Goal: Transaction & Acquisition: Book appointment/travel/reservation

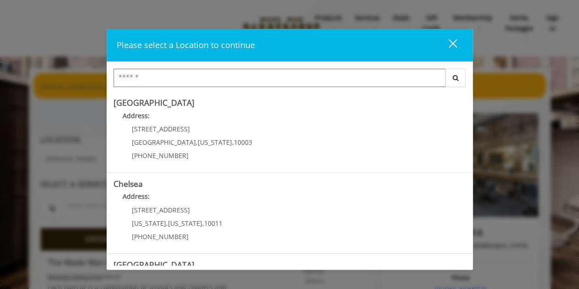
scroll to position [230, 0]
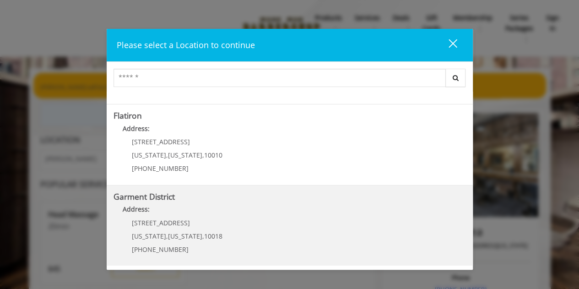
click at [246, 209] on District "Address:" at bounding box center [290, 211] width 353 height 15
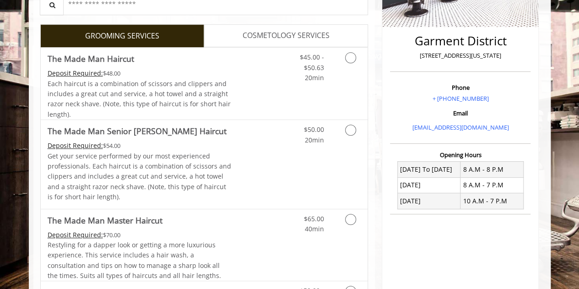
scroll to position [201, 0]
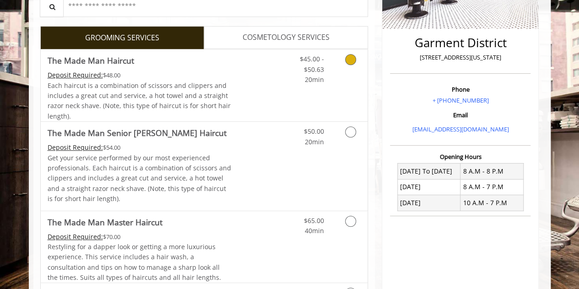
click at [348, 61] on icon "Grooming services" at bounding box center [350, 59] width 11 height 11
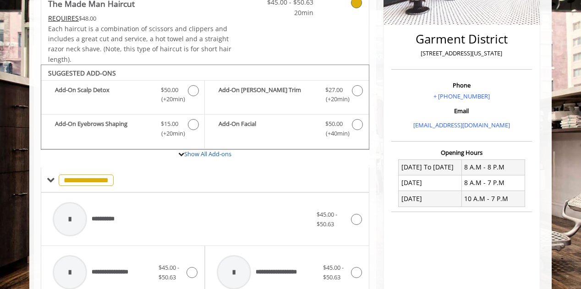
scroll to position [269, 0]
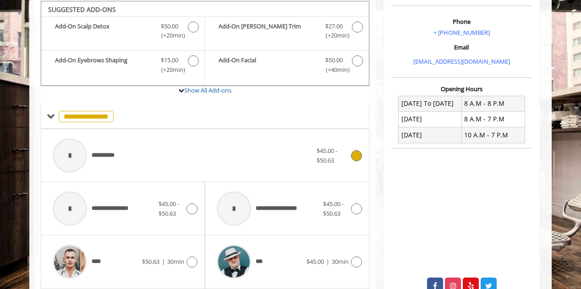
click at [359, 155] on icon at bounding box center [356, 155] width 11 height 11
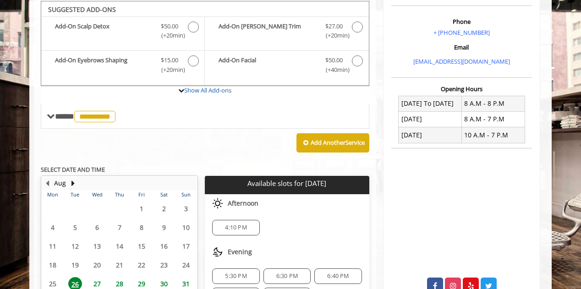
scroll to position [347, 0]
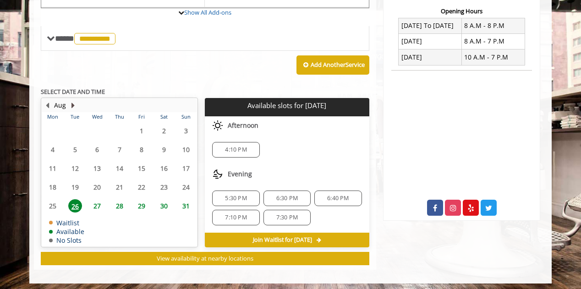
click at [73, 103] on button "Next Month" at bounding box center [72, 105] width 7 height 10
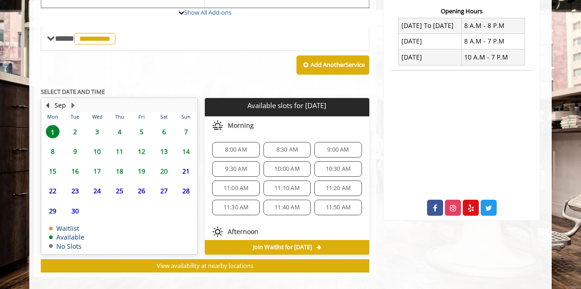
click at [43, 105] on button "Previous Month" at bounding box center [46, 105] width 7 height 10
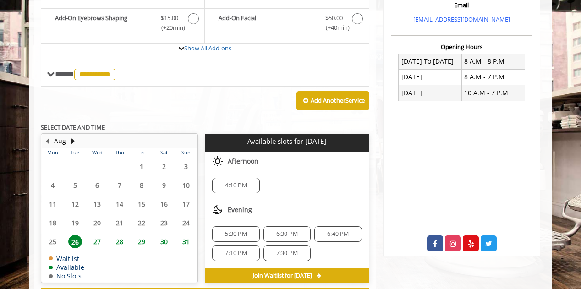
scroll to position [318, 0]
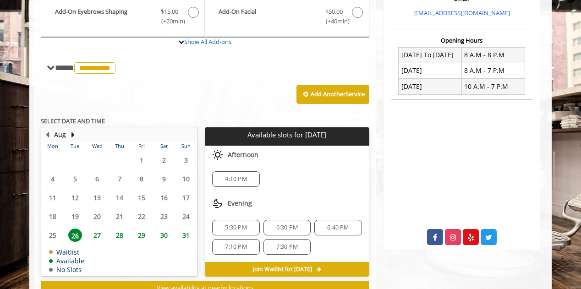
click at [247, 225] on span "5:30 PM" at bounding box center [235, 227] width 39 height 7
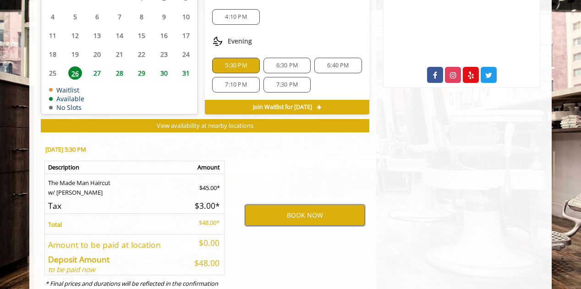
scroll to position [462, 0]
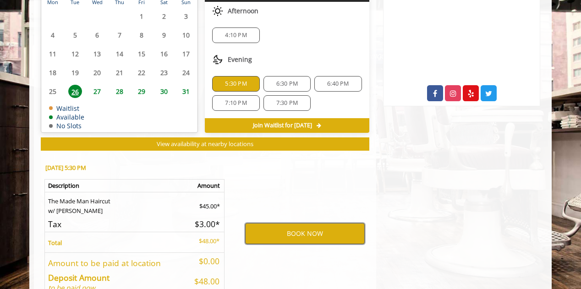
click at [303, 228] on button "BOOK NOW" at bounding box center [305, 233] width 120 height 21
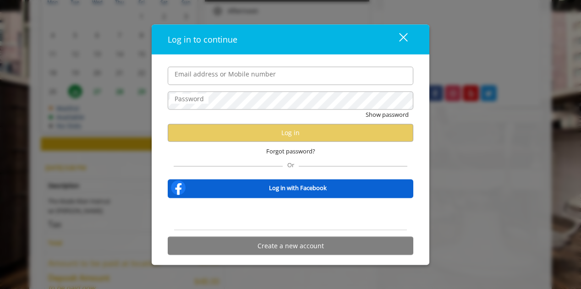
click at [403, 39] on div "close dialog" at bounding box center [403, 37] width 9 height 9
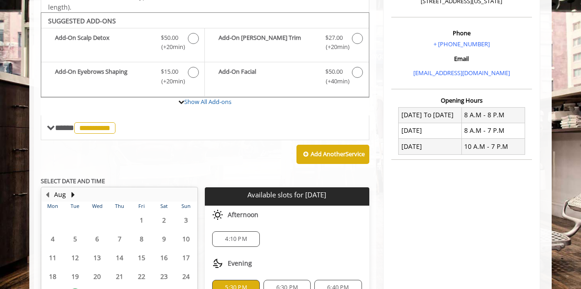
scroll to position [353, 0]
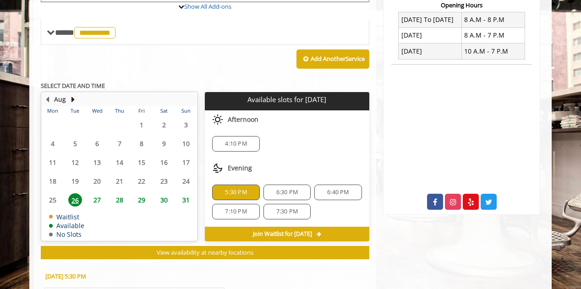
click at [96, 196] on span "27" at bounding box center [97, 199] width 14 height 13
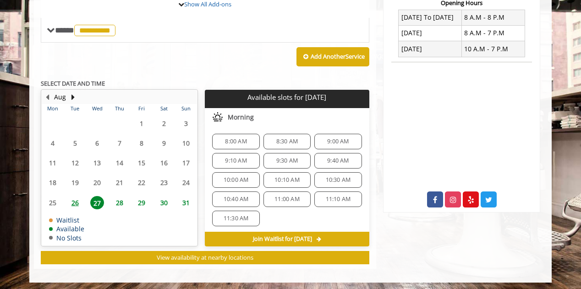
scroll to position [134, 0]
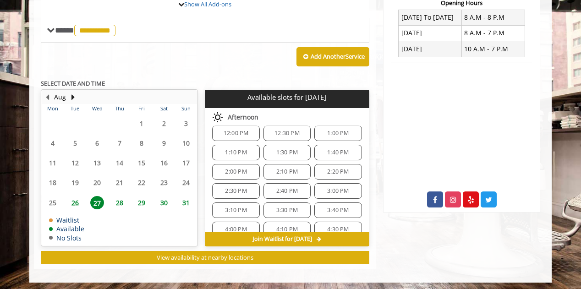
click at [79, 202] on span "26" at bounding box center [75, 202] width 14 height 13
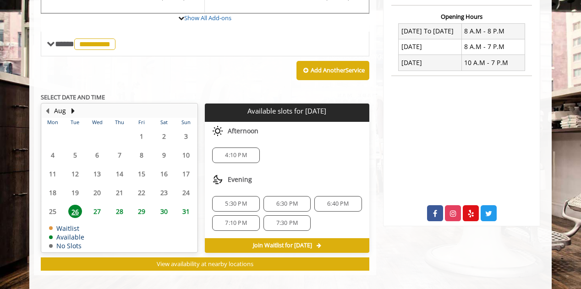
scroll to position [347, 0]
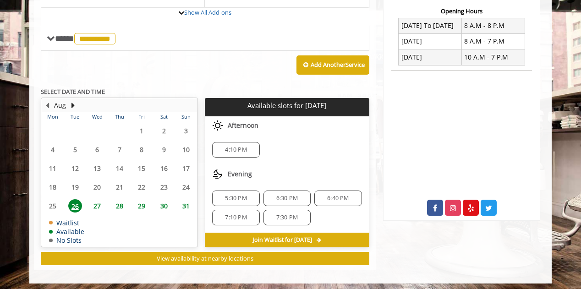
click at [97, 206] on span "27" at bounding box center [97, 205] width 14 height 13
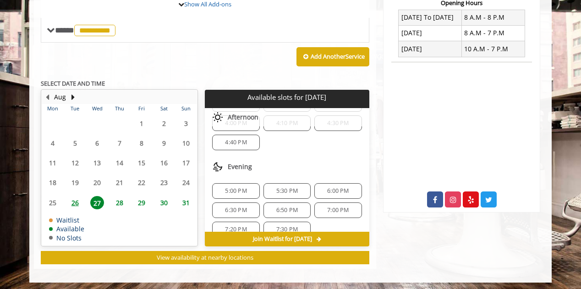
scroll to position [248, 0]
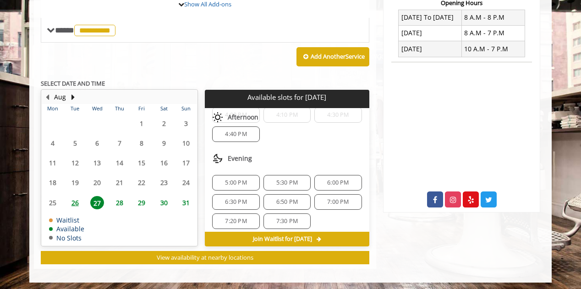
click at [116, 201] on span "28" at bounding box center [120, 202] width 14 height 13
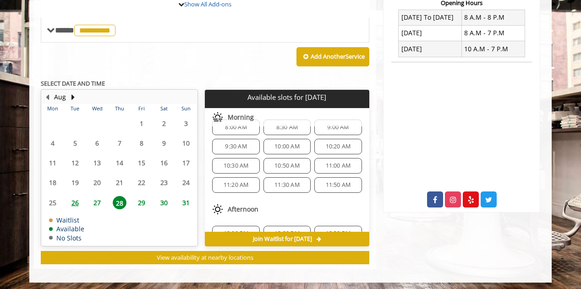
scroll to position [0, 0]
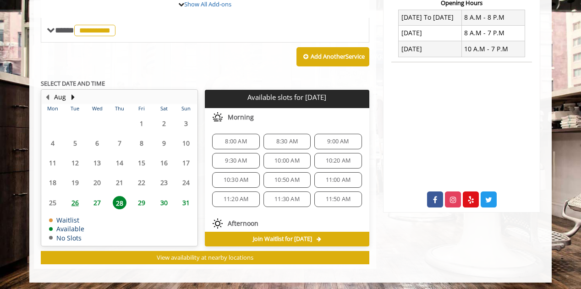
click at [289, 236] on span "Join Waitlist for [DATE]" at bounding box center [282, 238] width 59 height 7
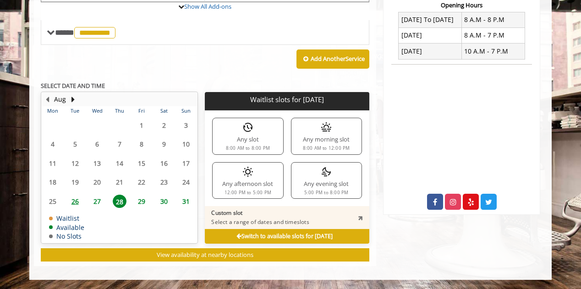
scroll to position [350, 0]
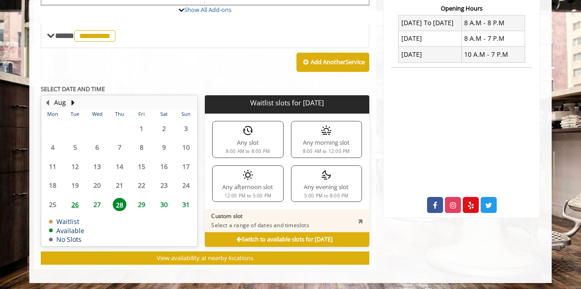
click at [288, 222] on p "Select a range of dates and timeslots" at bounding box center [260, 225] width 98 height 7
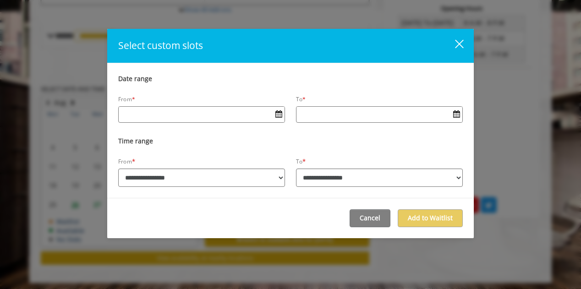
click at [459, 46] on div "close" at bounding box center [453, 46] width 18 height 14
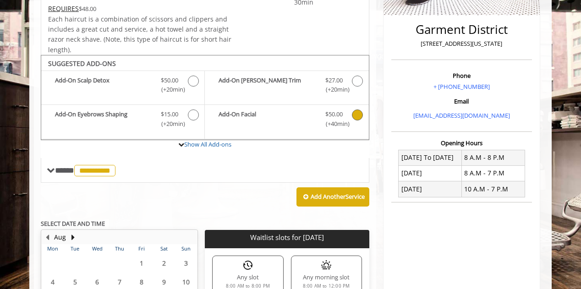
scroll to position [0, 0]
